Goal: Find specific page/section: Find specific page/section

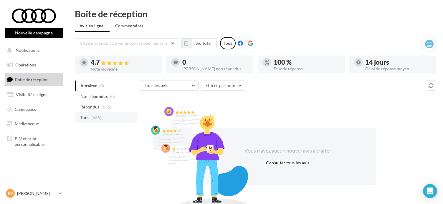
click at [94, 117] on span "(635)" at bounding box center [97, 117] width 10 height 5
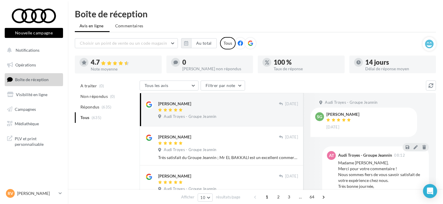
click at [90, 84] on span "A traiter" at bounding box center [88, 86] width 16 height 6
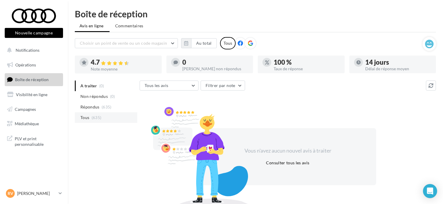
click at [85, 118] on span "Tous" at bounding box center [84, 118] width 9 height 6
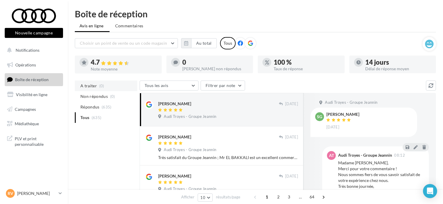
click at [87, 86] on span "A traiter" at bounding box center [88, 86] width 16 height 6
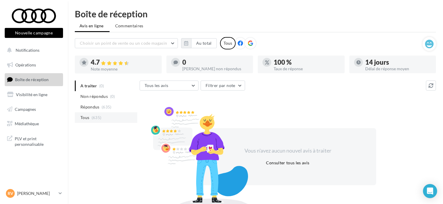
click at [89, 116] on span "Tous" at bounding box center [84, 118] width 9 height 6
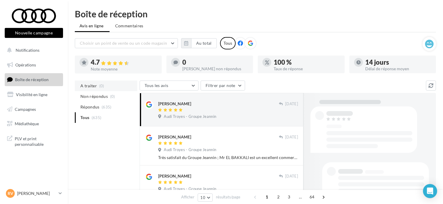
click at [99, 84] on span "(0)" at bounding box center [101, 86] width 5 height 5
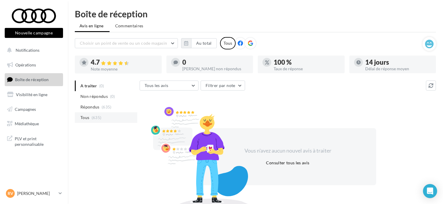
click at [89, 120] on span "Tous" at bounding box center [84, 118] width 9 height 6
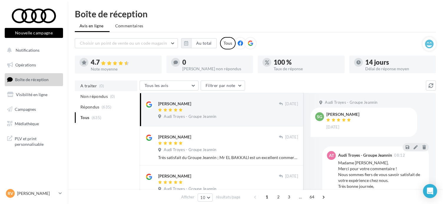
click at [93, 84] on span "A traiter" at bounding box center [88, 86] width 16 height 6
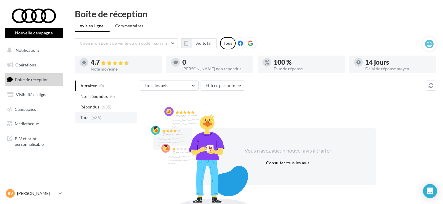
click at [92, 117] on span "(635)" at bounding box center [97, 117] width 10 height 5
